Goal: Use online tool/utility

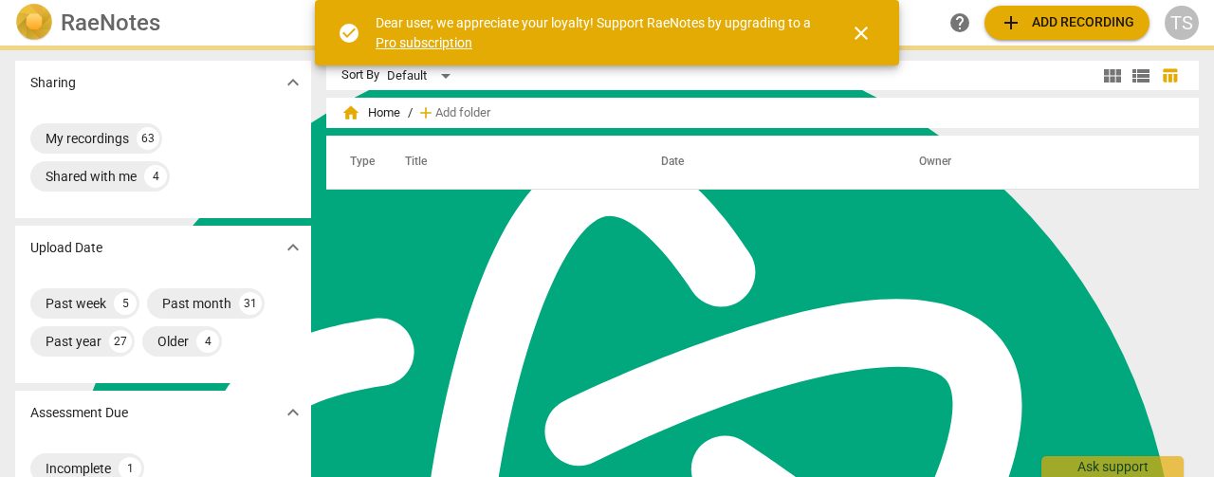
scroll to position [514, 0]
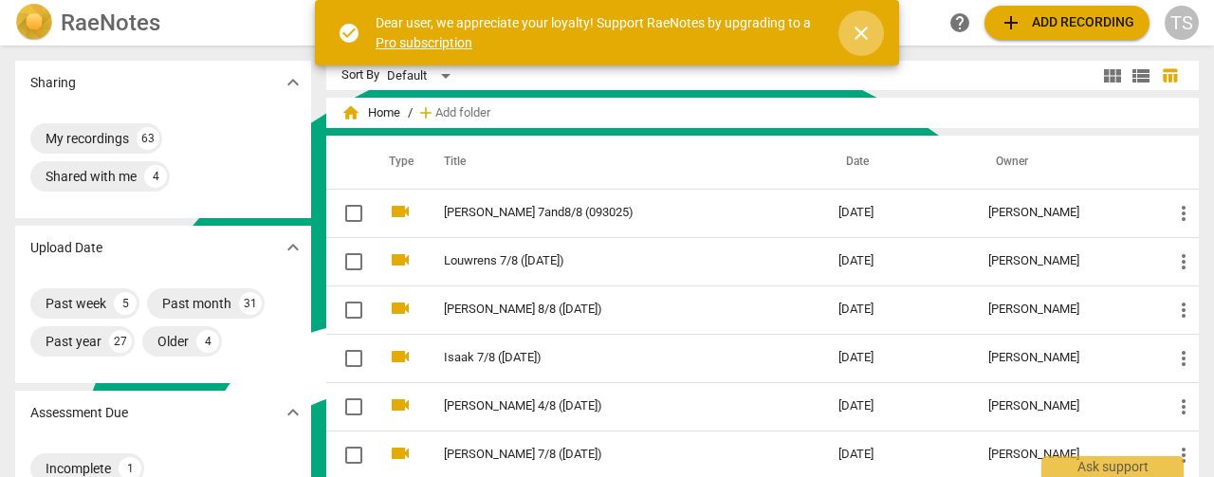
click at [869, 35] on span "close" at bounding box center [861, 33] width 23 height 23
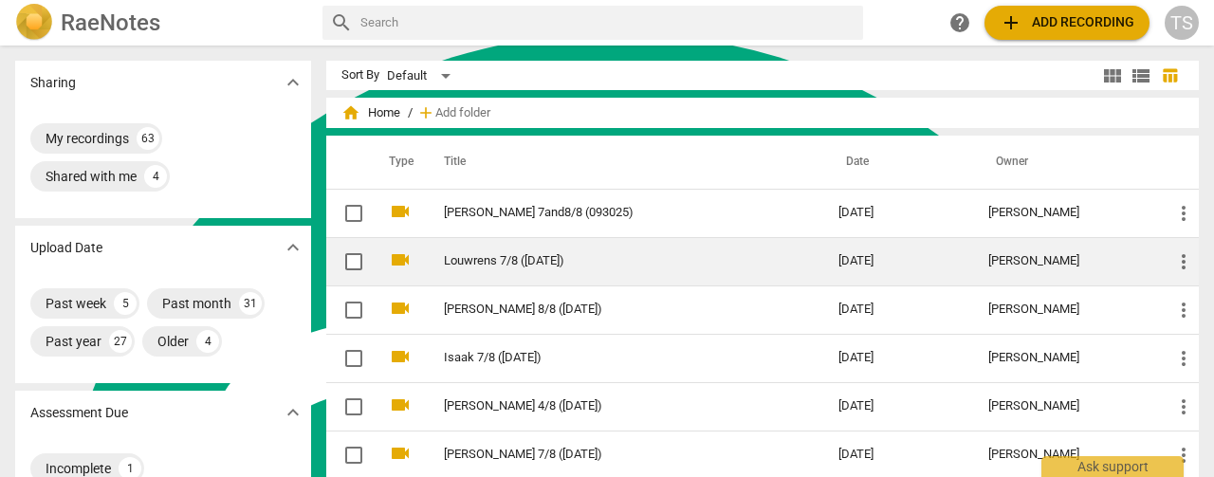
click at [569, 274] on td "Louwrens 7/8 ([DATE])" at bounding box center [622, 261] width 402 height 48
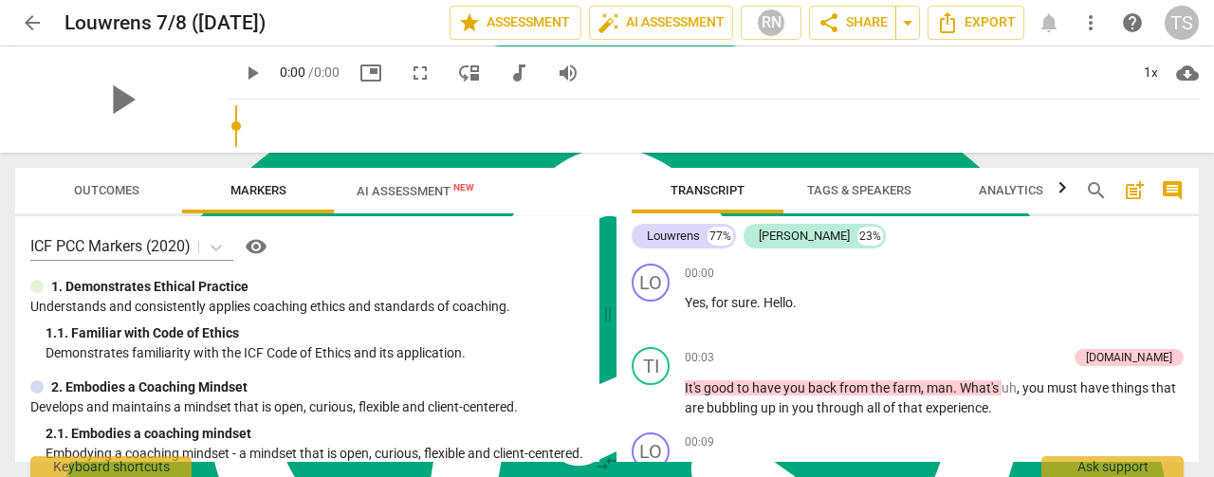
click at [410, 93] on div "play_arrow 0:00 / 0:00 picture_in_picture fullscreen move_down audiotrack volum…" at bounding box center [714, 72] width 972 height 53
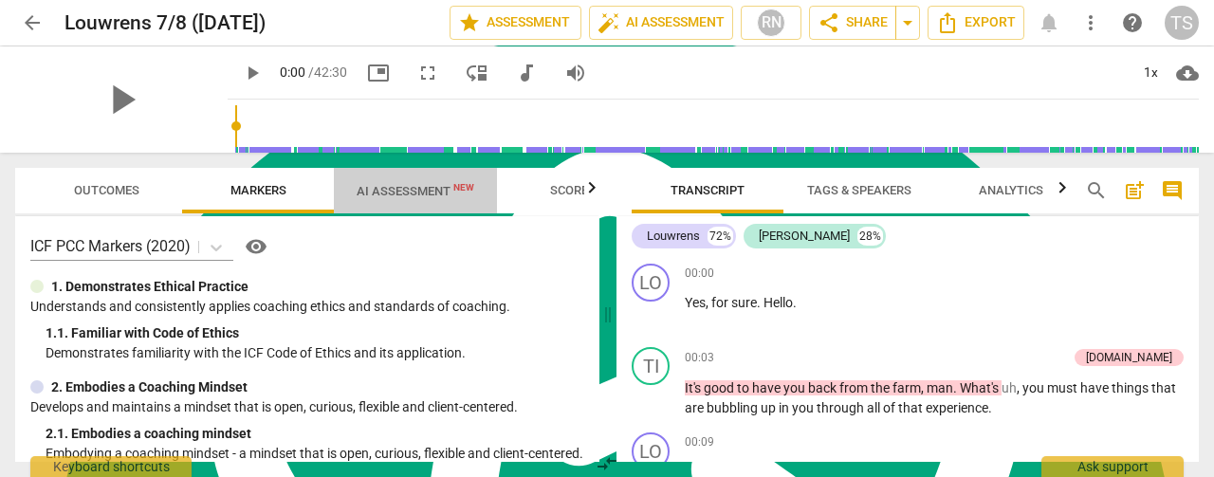
click at [416, 195] on span "AI Assessment New" at bounding box center [416, 191] width 118 height 14
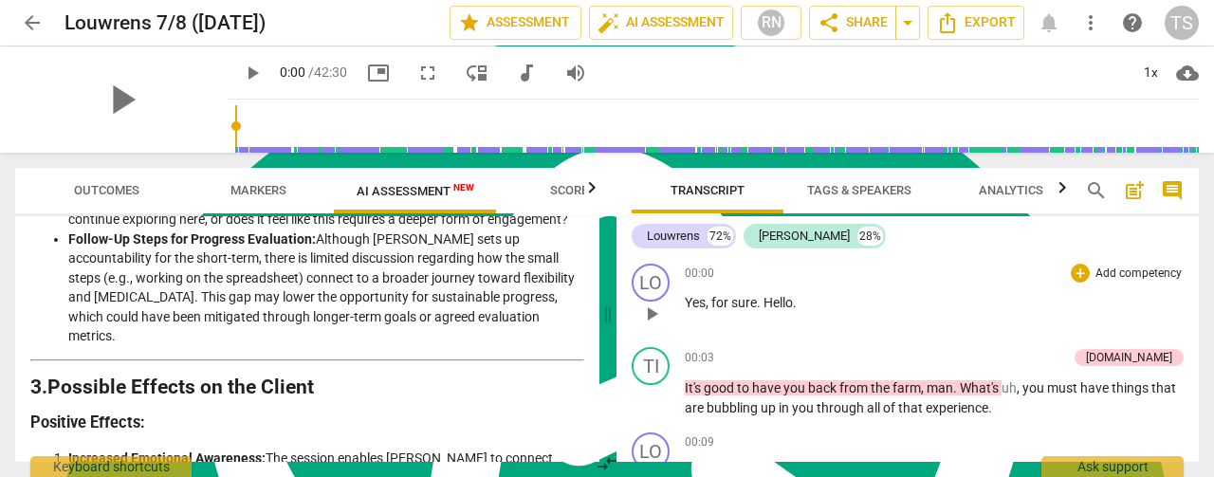
scroll to position [1613, 0]
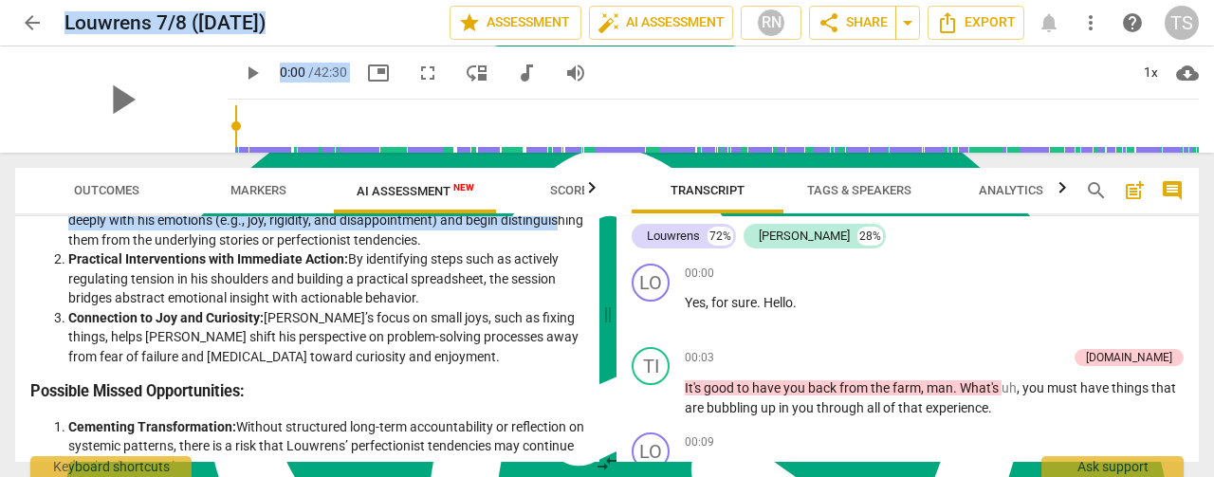
drag, startPoint x: 593, startPoint y: 365, endPoint x: 780, endPoint y: 1, distance: 409.5
type textarea "Loremips 2/7 (94/81/16) dolo SITAMETCON adip_eli_sedd EI TEMPORINCI UT labor ET…"
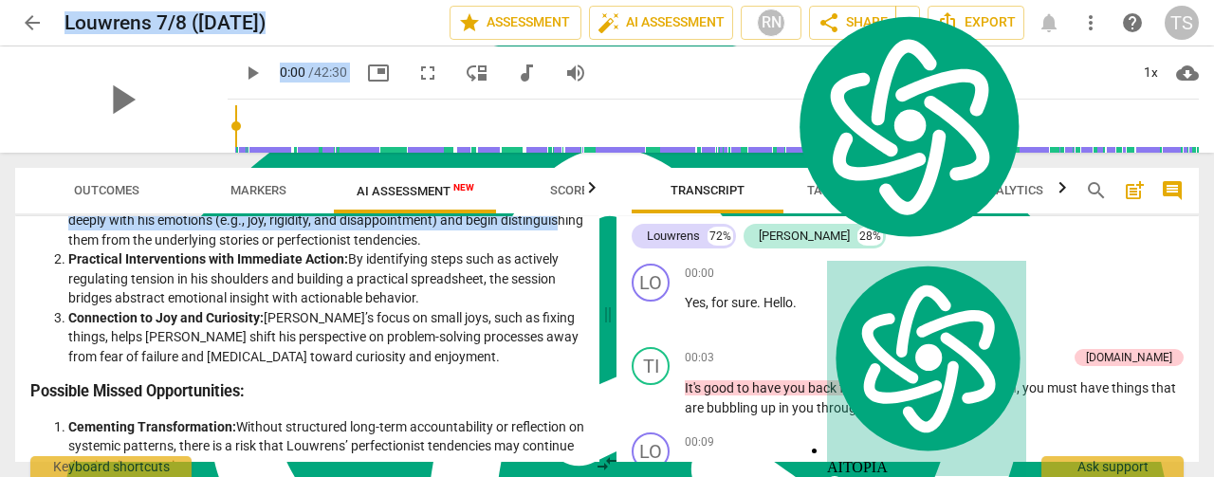
scroll to position [1973, 0]
